Goal: Book appointment/travel/reservation

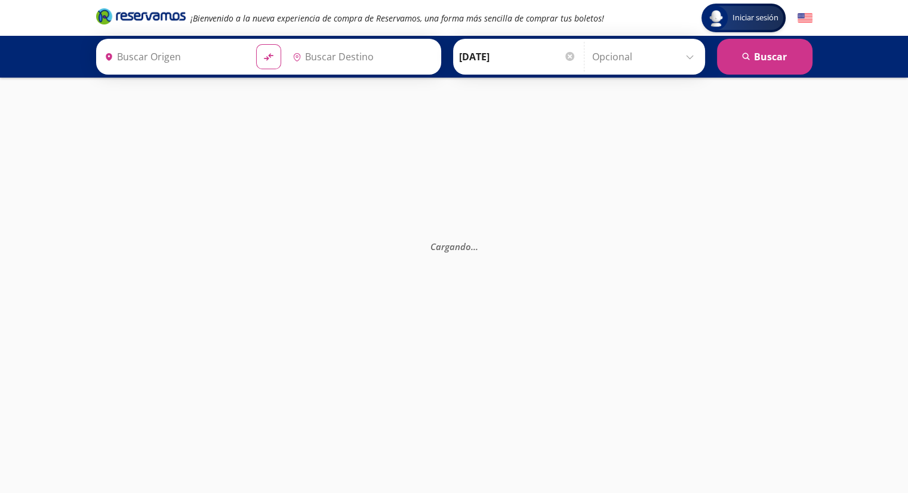
type input "[GEOGRAPHIC_DATA], [GEOGRAPHIC_DATA]"
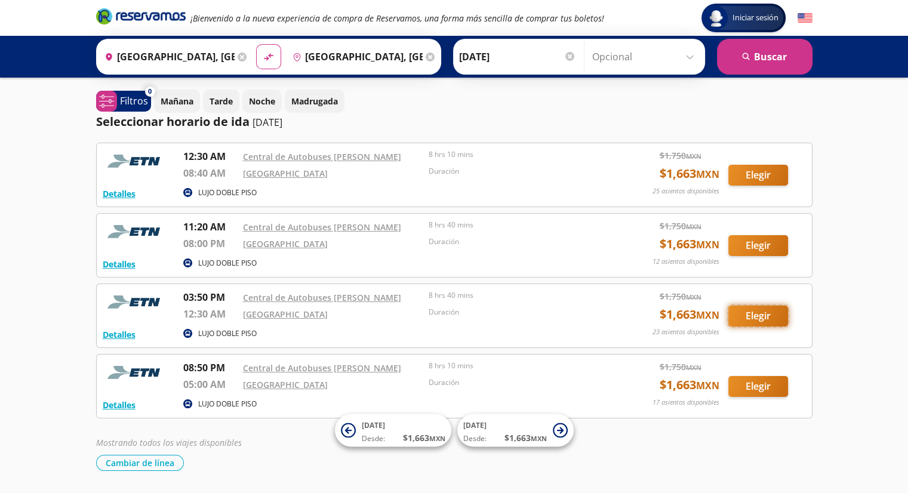
click at [755, 312] on button "Elegir" at bounding box center [758, 316] width 60 height 21
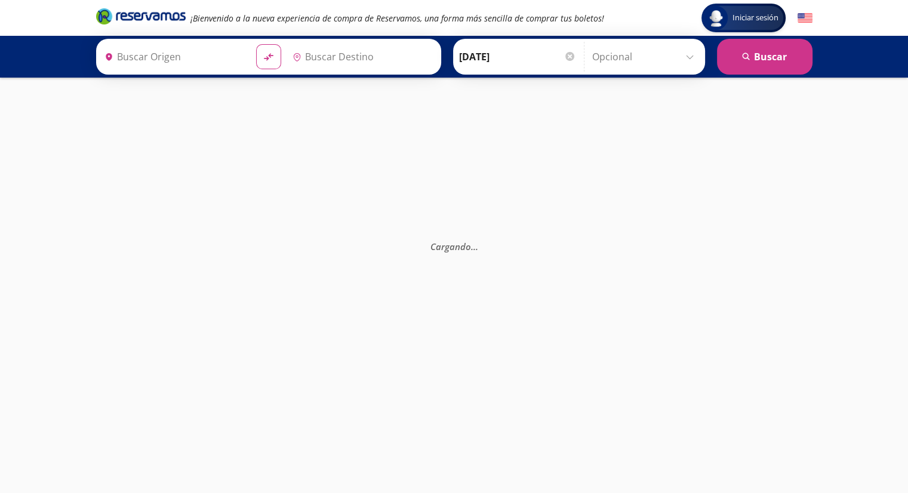
type input "[GEOGRAPHIC_DATA], [GEOGRAPHIC_DATA]"
